Goal: Information Seeking & Learning: Check status

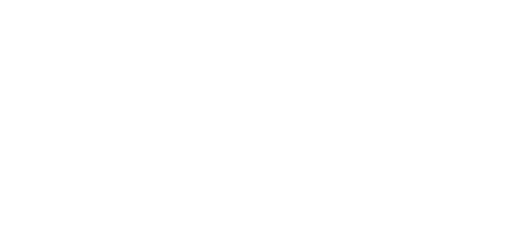
select select
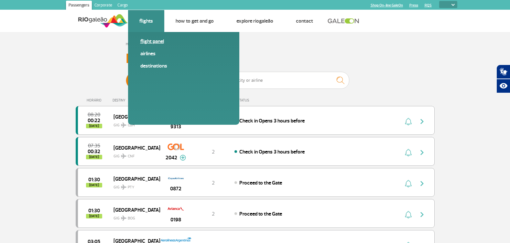
click at [153, 41] on link "Flight panel" at bounding box center [183, 41] width 87 height 7
click at [152, 55] on link "Airlines" at bounding box center [183, 53] width 87 height 7
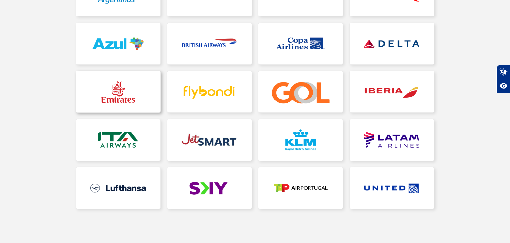
scroll to position [126, 0]
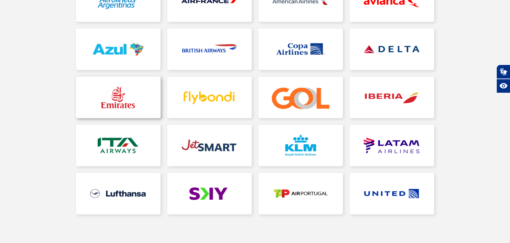
click at [125, 102] on link at bounding box center [118, 97] width 84 height 41
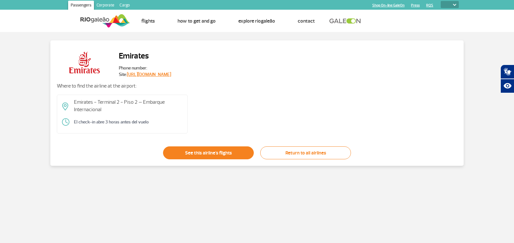
click at [207, 156] on link "See this airline's flights" at bounding box center [208, 152] width 91 height 13
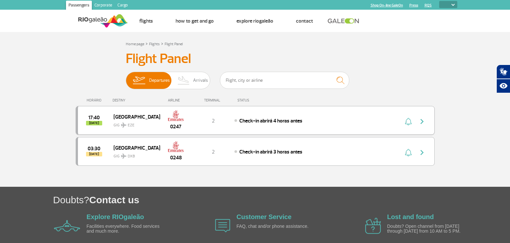
click at [171, 116] on img at bounding box center [175, 115] width 16 height 11
click at [421, 121] on img "button" at bounding box center [422, 122] width 8 height 8
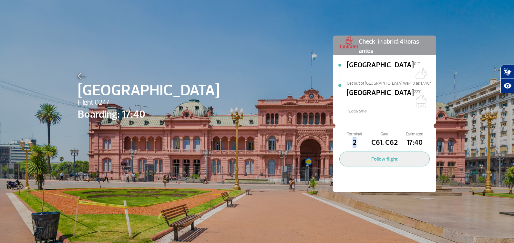
drag, startPoint x: 356, startPoint y: 128, endPoint x: 345, endPoint y: 127, distance: 11.3
click at [345, 137] on span "2" at bounding box center [355, 142] width 30 height 11
drag, startPoint x: 345, startPoint y: 127, endPoint x: 361, endPoint y: 132, distance: 16.9
click at [361, 137] on span "2" at bounding box center [355, 142] width 30 height 11
